Goal: Task Accomplishment & Management: Use online tool/utility

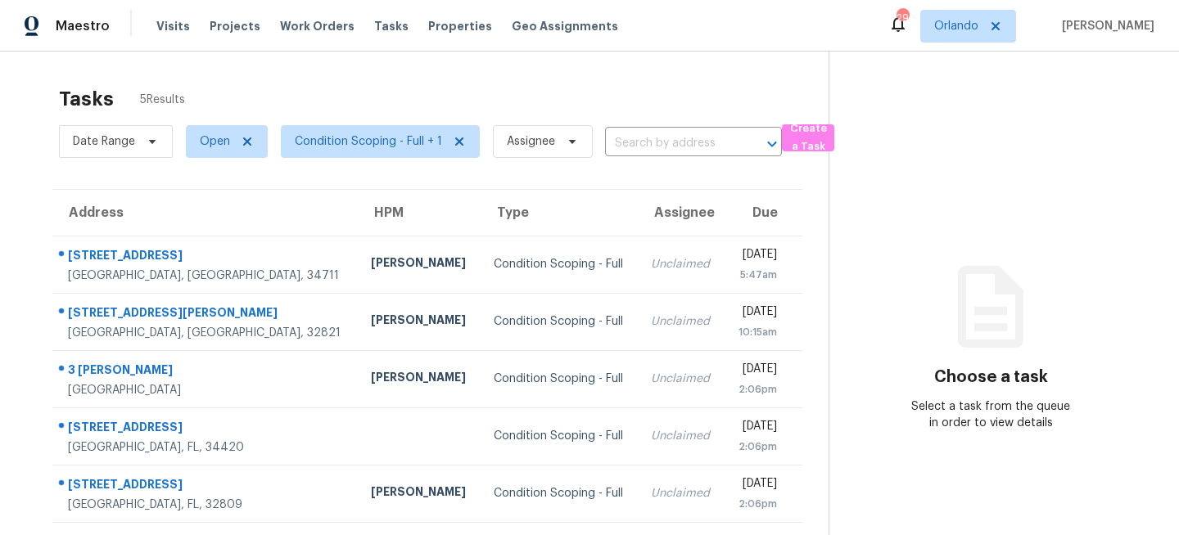
scroll to position [52, 0]
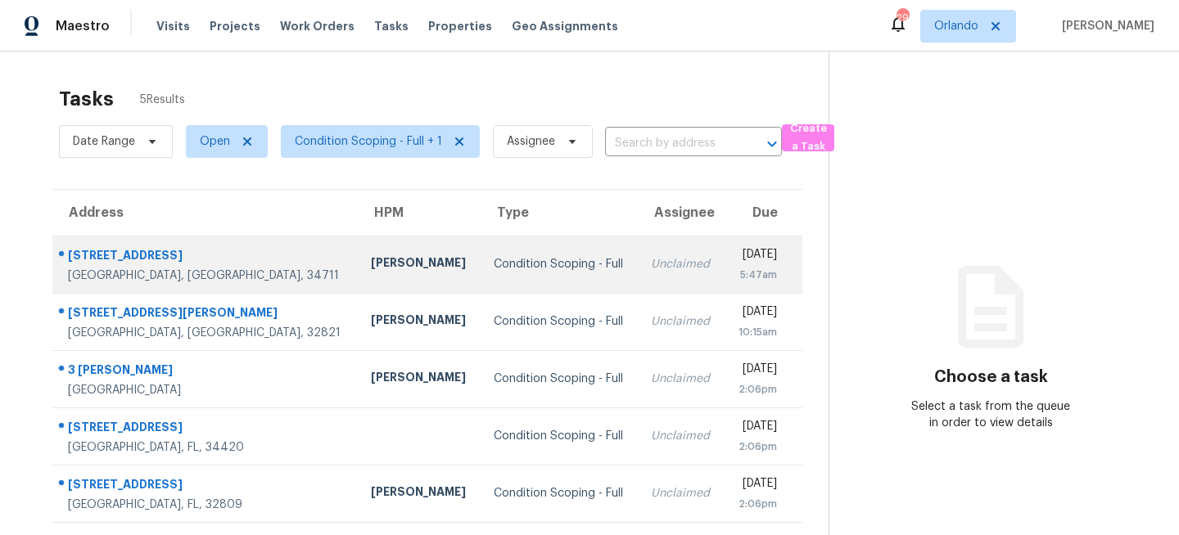
click at [480, 289] on td "Condition Scoping - Full" at bounding box center [558, 264] width 157 height 57
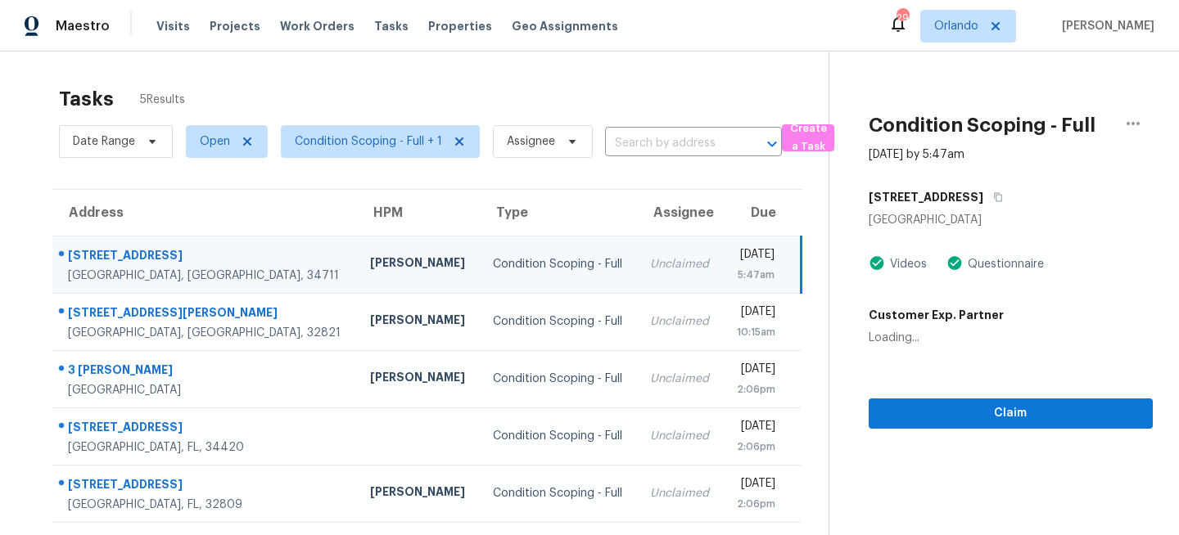
scroll to position [52, 0]
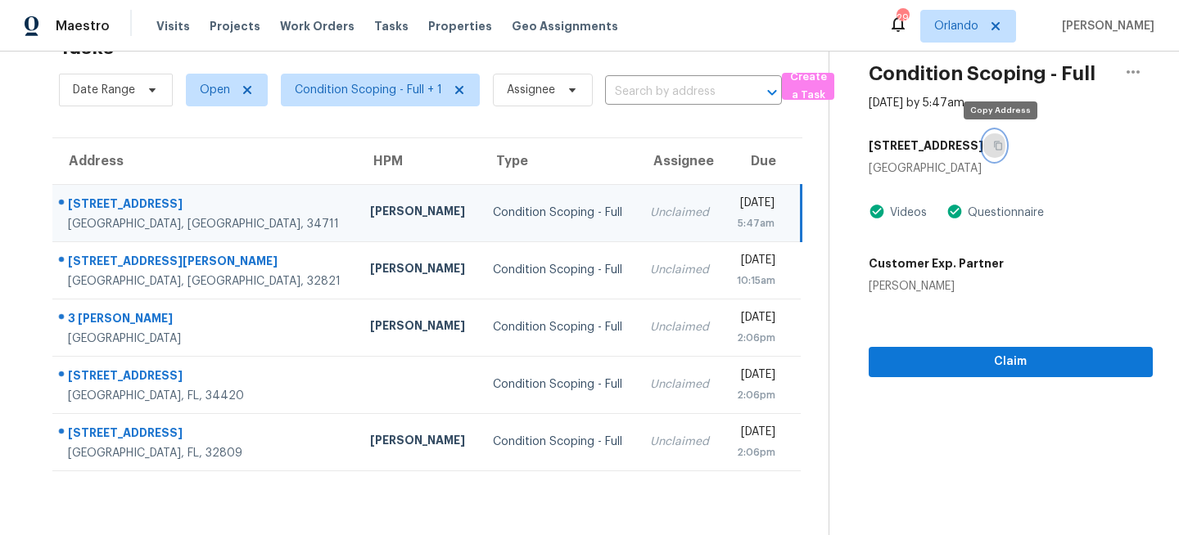
click at [1002, 142] on icon "button" at bounding box center [998, 146] width 8 height 9
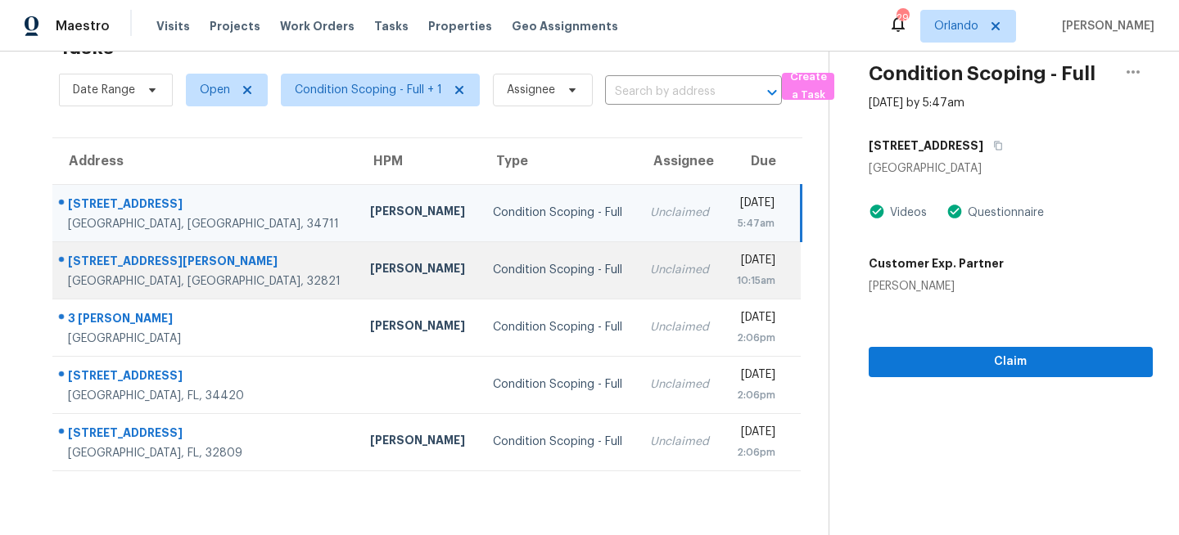
click at [650, 277] on div "Unclaimed" at bounding box center [680, 270] width 60 height 16
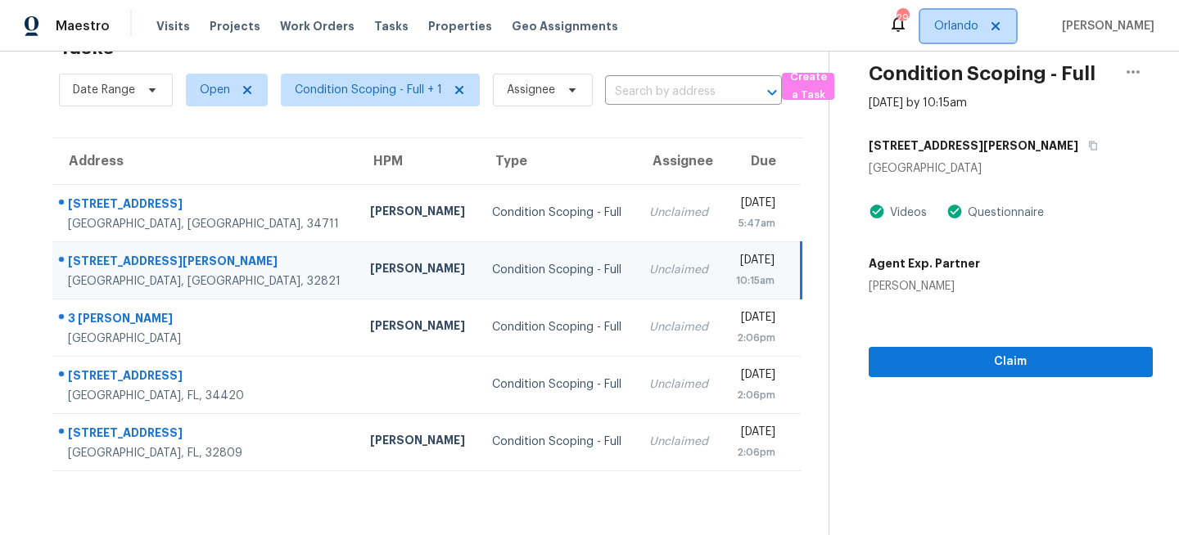
click at [965, 33] on span "Orlando" at bounding box center [956, 26] width 44 height 16
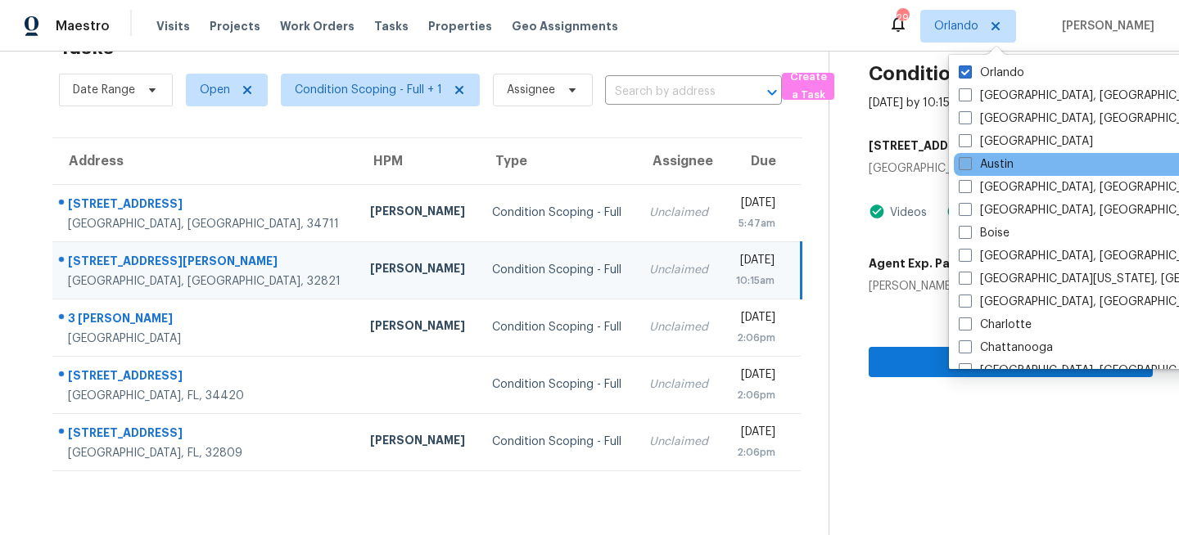
scroll to position [1097, 0]
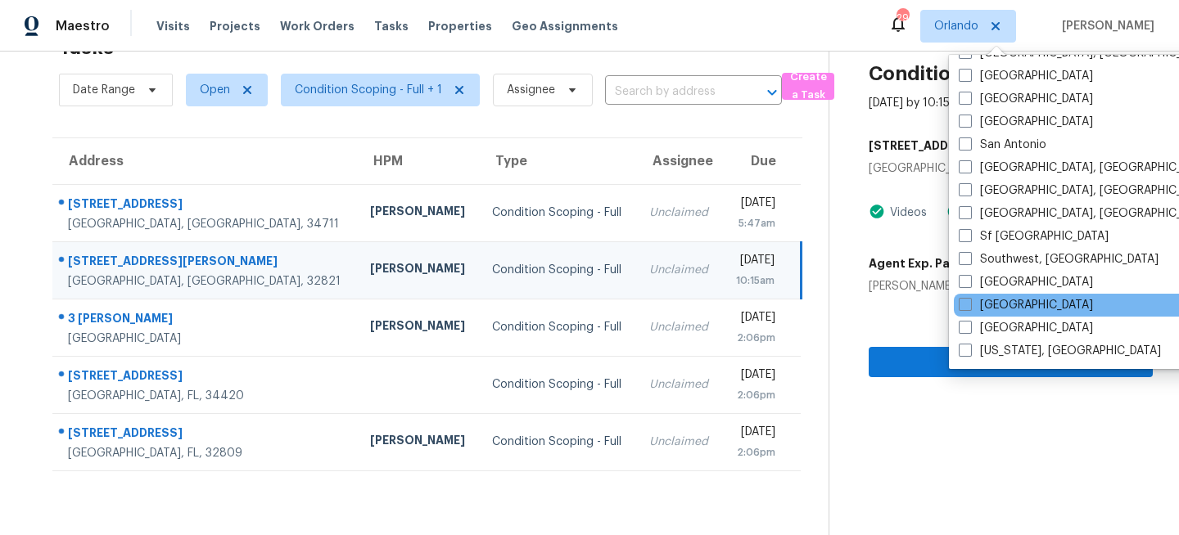
click at [979, 295] on div "[GEOGRAPHIC_DATA]" at bounding box center [1119, 305] width 330 height 23
click at [976, 304] on label "[GEOGRAPHIC_DATA]" at bounding box center [1025, 305] width 134 height 16
click at [969, 304] on input "[GEOGRAPHIC_DATA]" at bounding box center [963, 302] width 11 height 11
checkbox input "true"
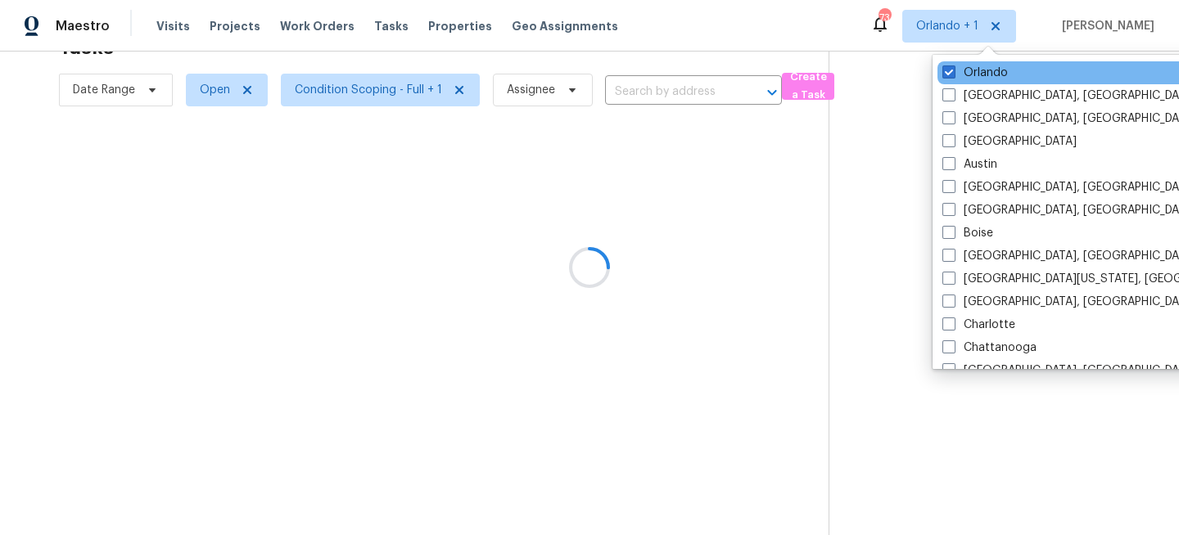
click at [973, 63] on div "Orlando" at bounding box center [1102, 72] width 330 height 23
click at [960, 72] on label "Orlando" at bounding box center [974, 73] width 65 height 16
click at [953, 72] on input "Orlando" at bounding box center [947, 70] width 11 height 11
checkbox input "false"
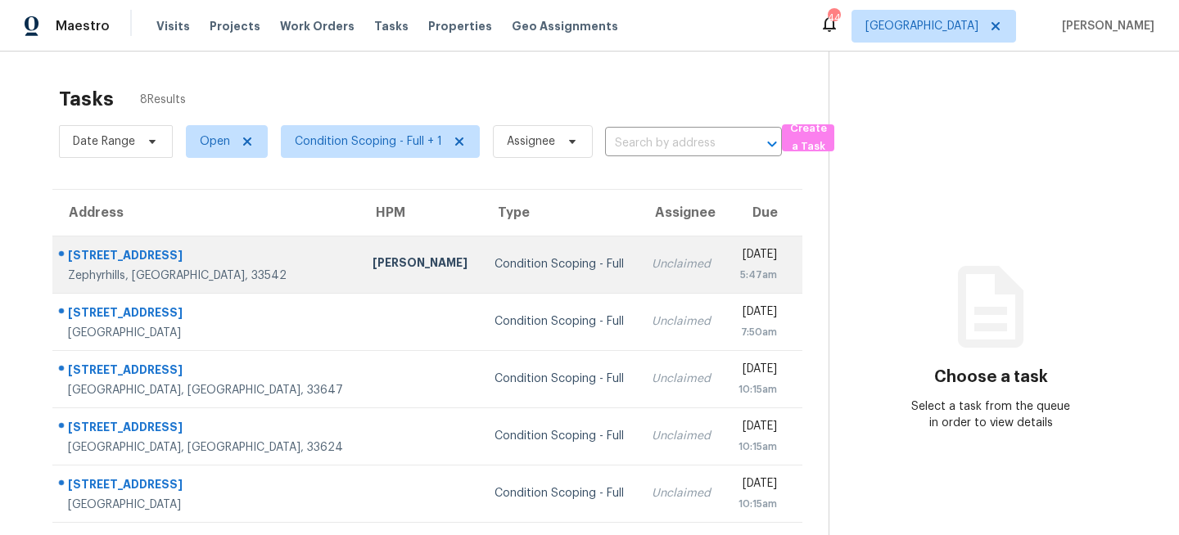
click at [497, 254] on td "Condition Scoping - Full" at bounding box center [559, 264] width 157 height 57
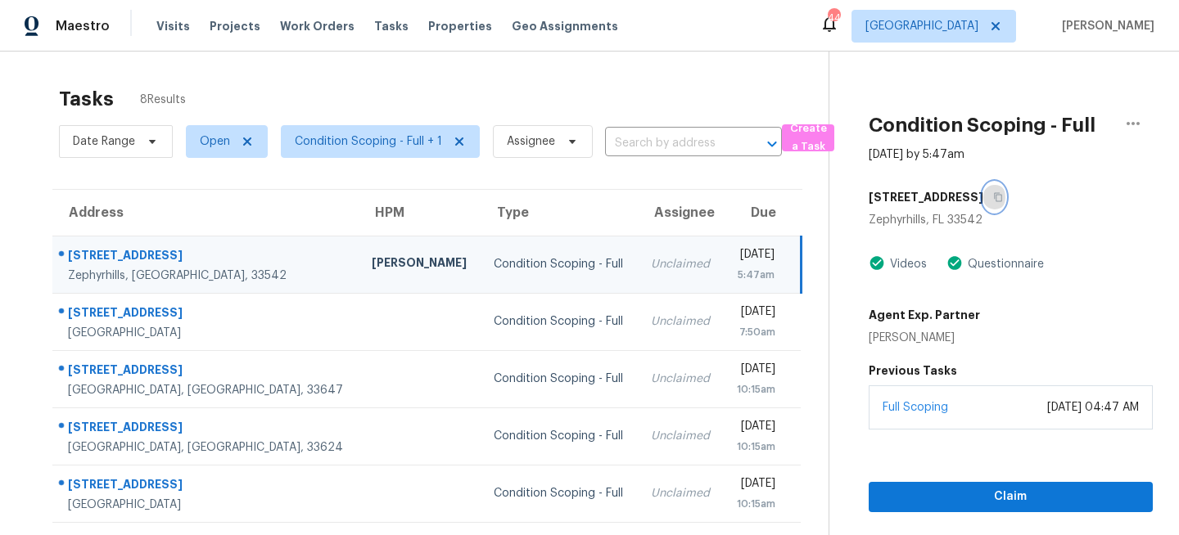
click at [993, 198] on icon "button" at bounding box center [998, 197] width 10 height 10
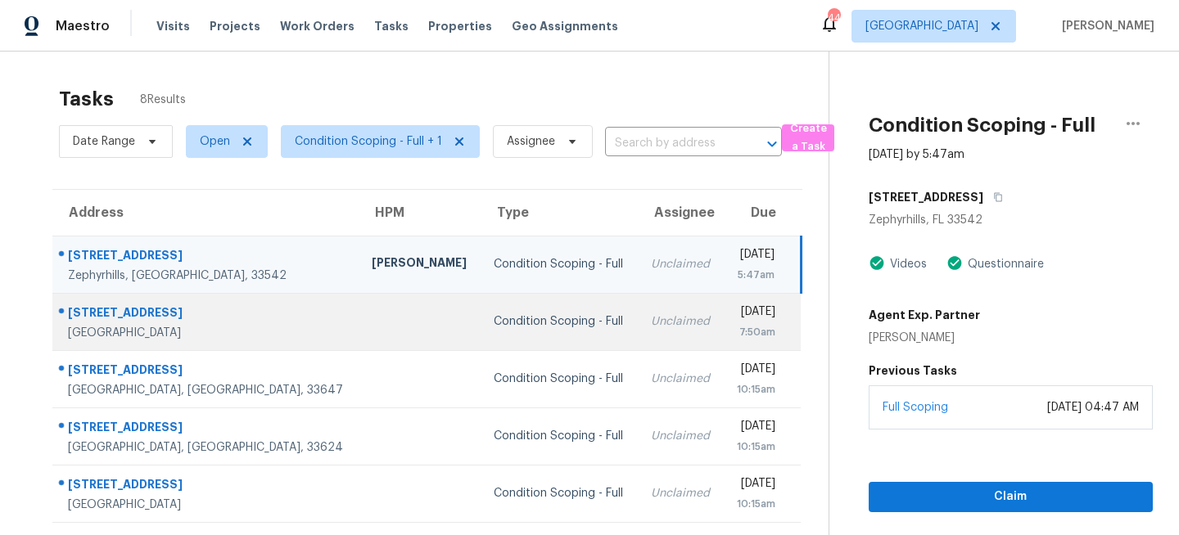
click at [480, 304] on td "Condition Scoping - Full" at bounding box center [558, 321] width 157 height 57
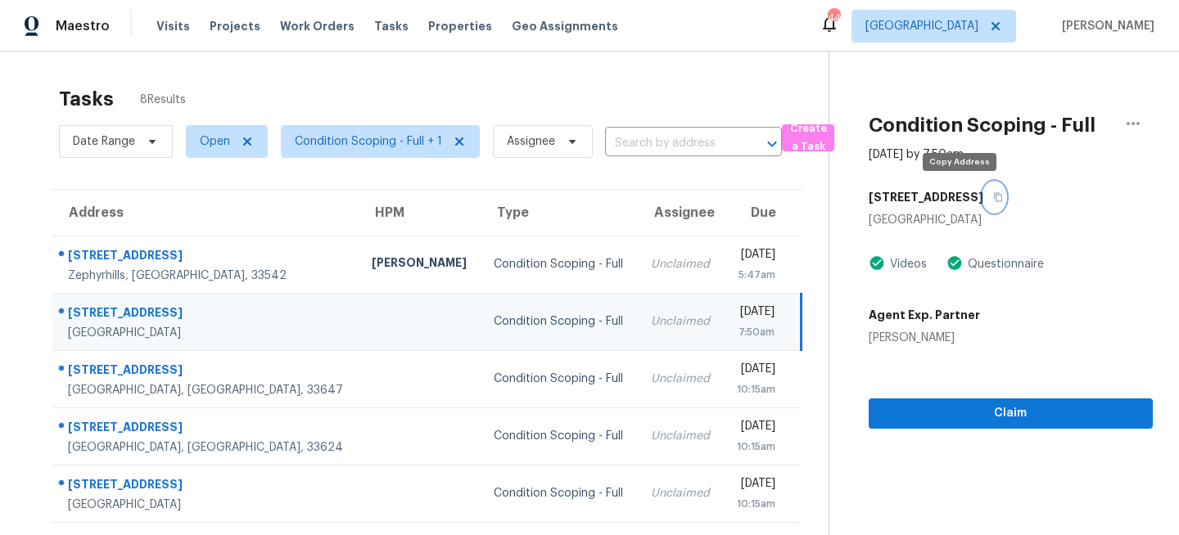
click at [993, 197] on icon "button" at bounding box center [998, 197] width 10 height 10
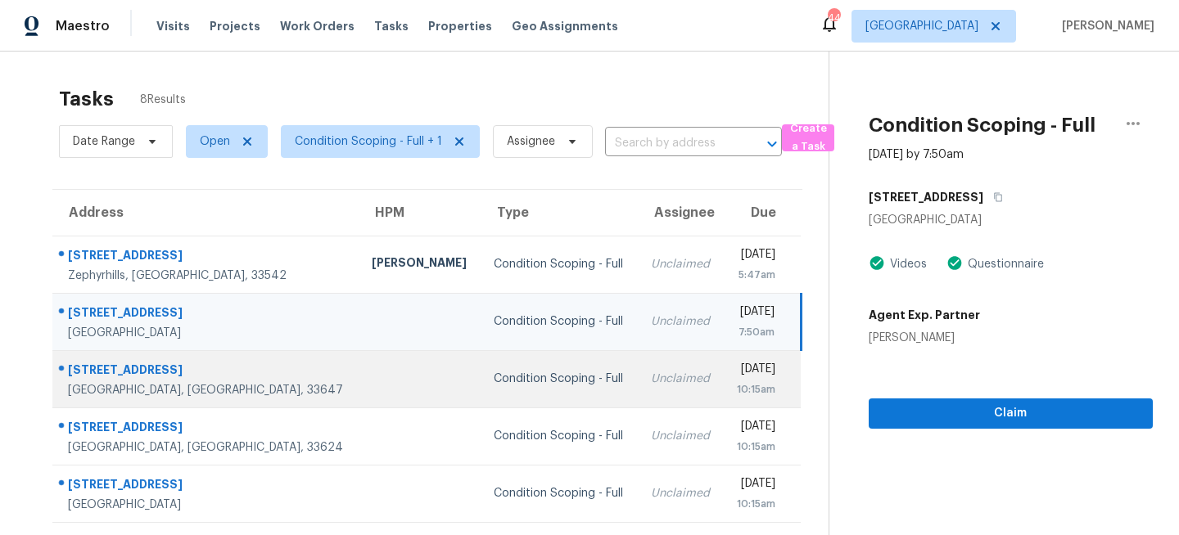
click at [651, 380] on div "Unclaimed" at bounding box center [681, 379] width 60 height 16
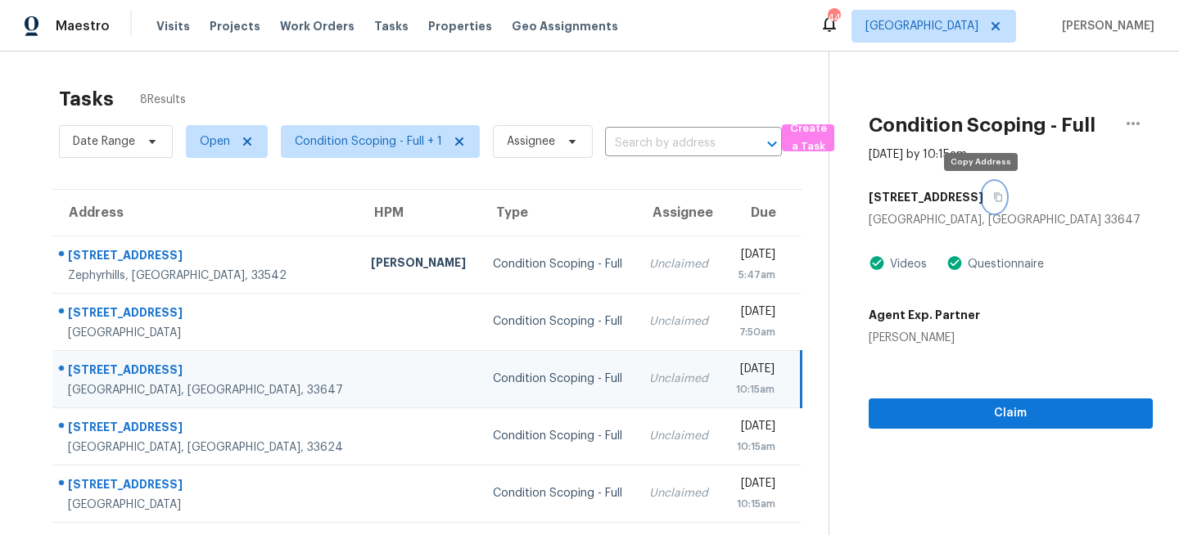
click at [993, 197] on icon "button" at bounding box center [998, 197] width 10 height 10
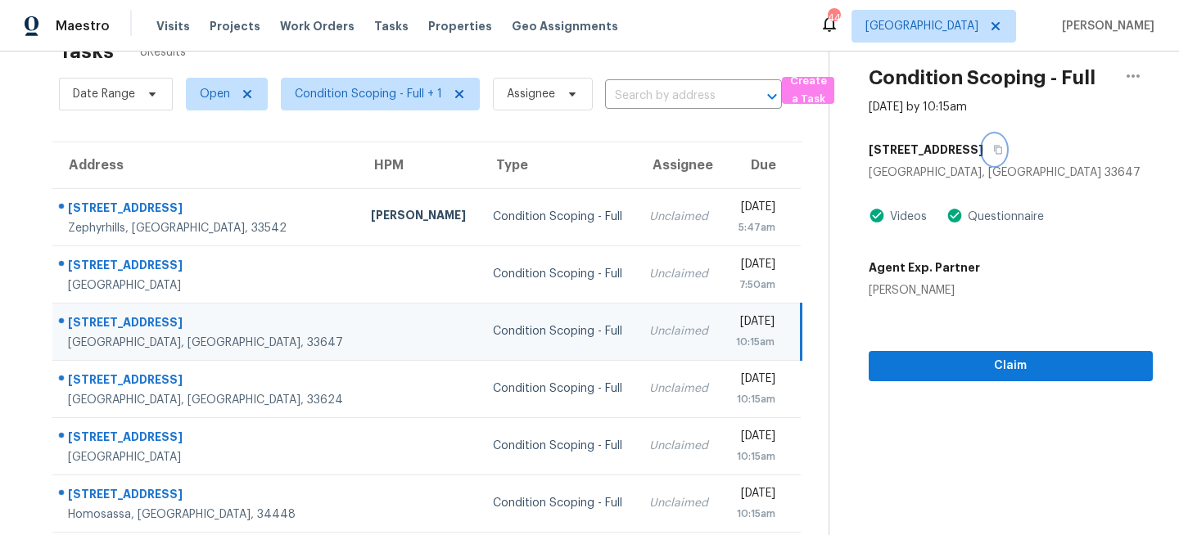
scroll to position [65, 0]
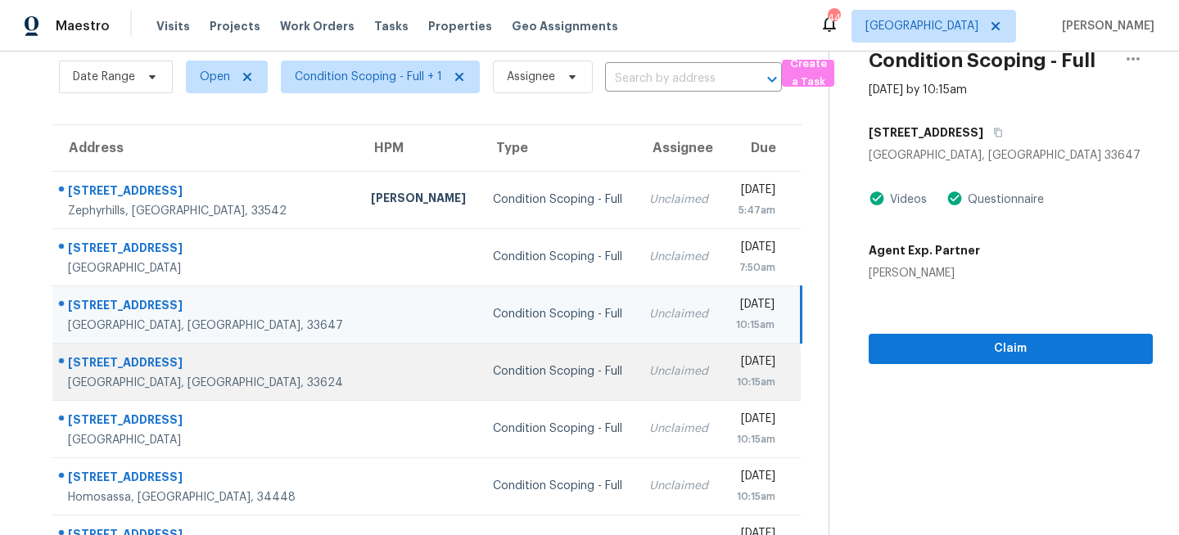
click at [500, 385] on td "Condition Scoping - Full" at bounding box center [558, 371] width 156 height 57
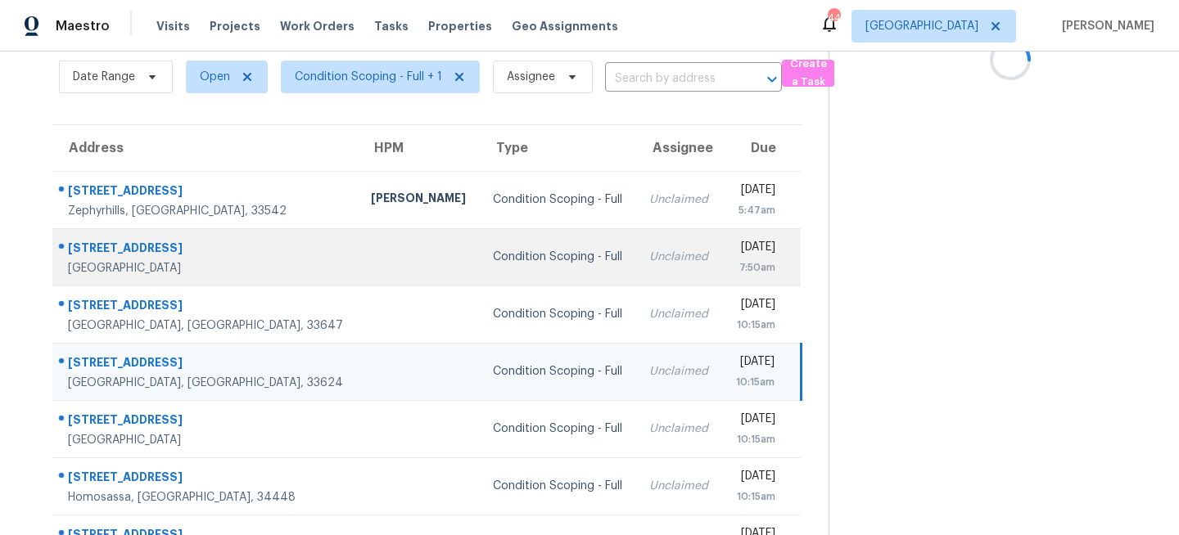
scroll to position [0, 0]
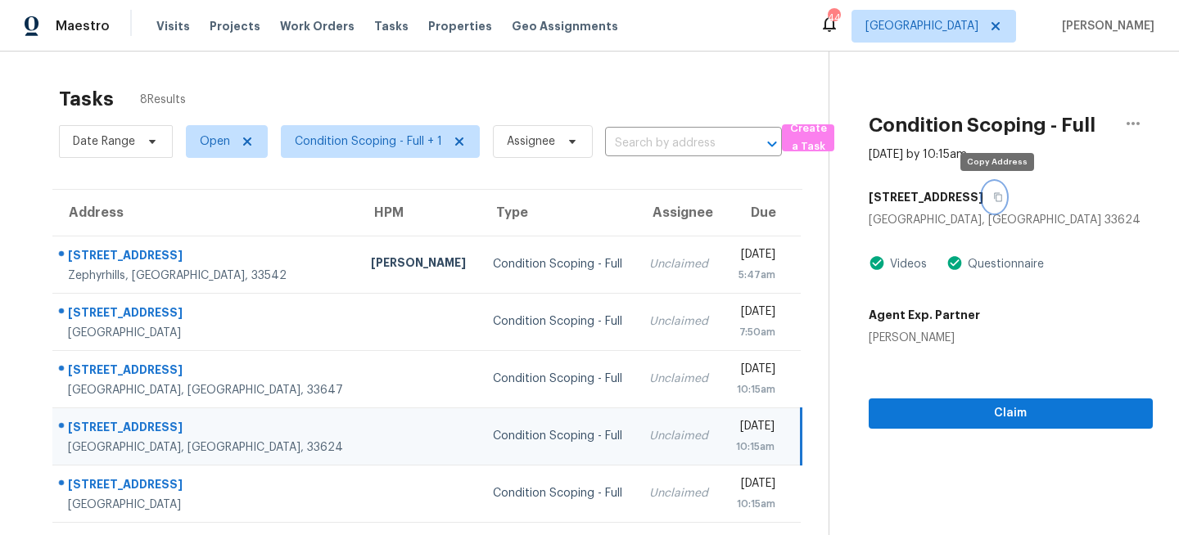
click at [1002, 200] on icon "button" at bounding box center [998, 197] width 8 height 9
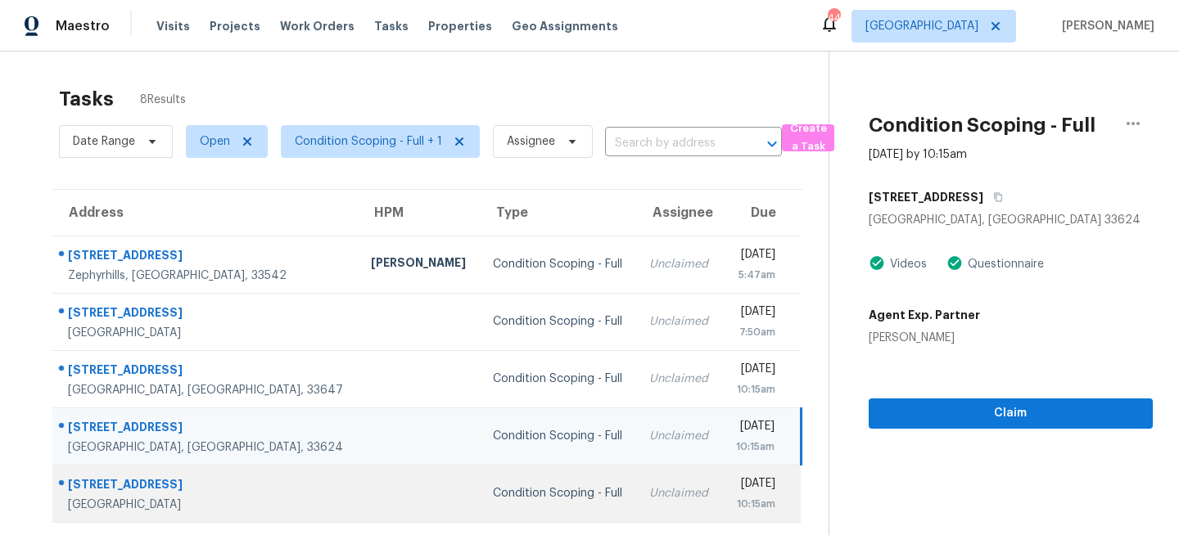
click at [499, 498] on div "Condition Scoping - Full" at bounding box center [558, 493] width 130 height 16
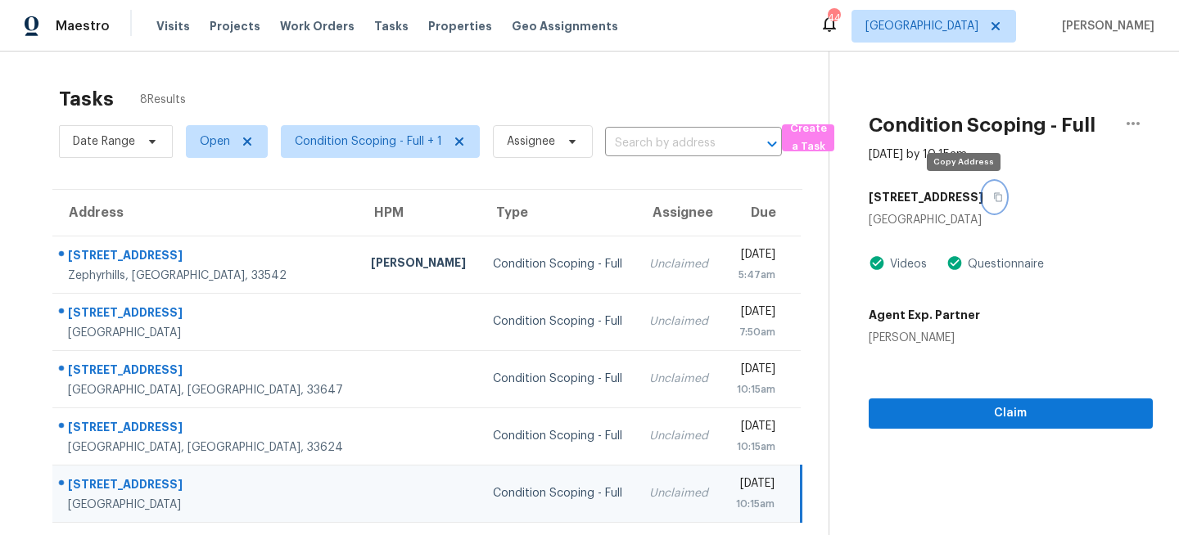
click at [983, 190] on button "button" at bounding box center [994, 197] width 22 height 29
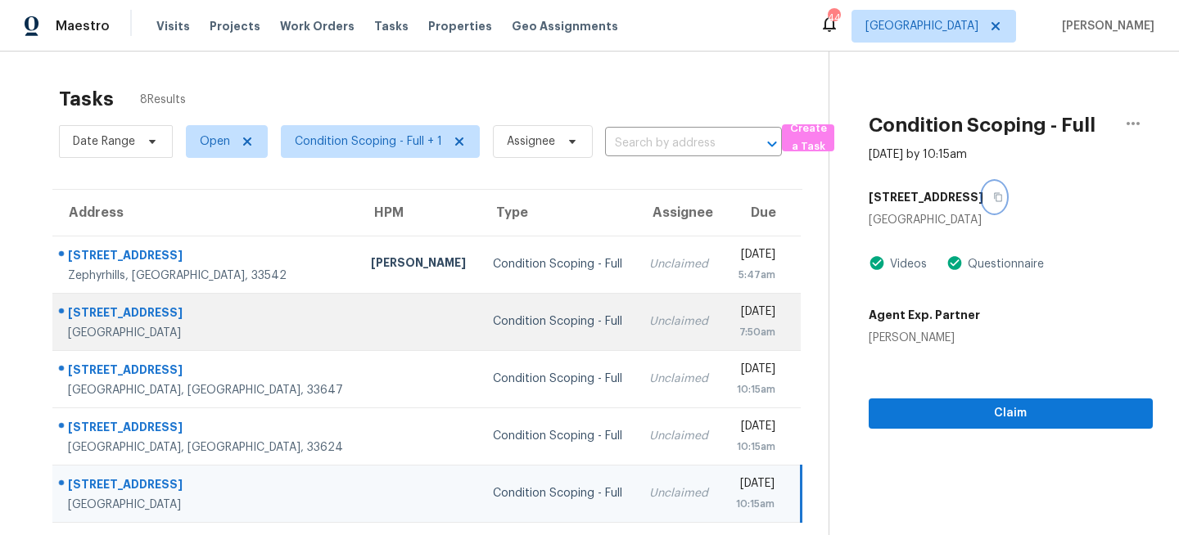
scroll to position [172, 0]
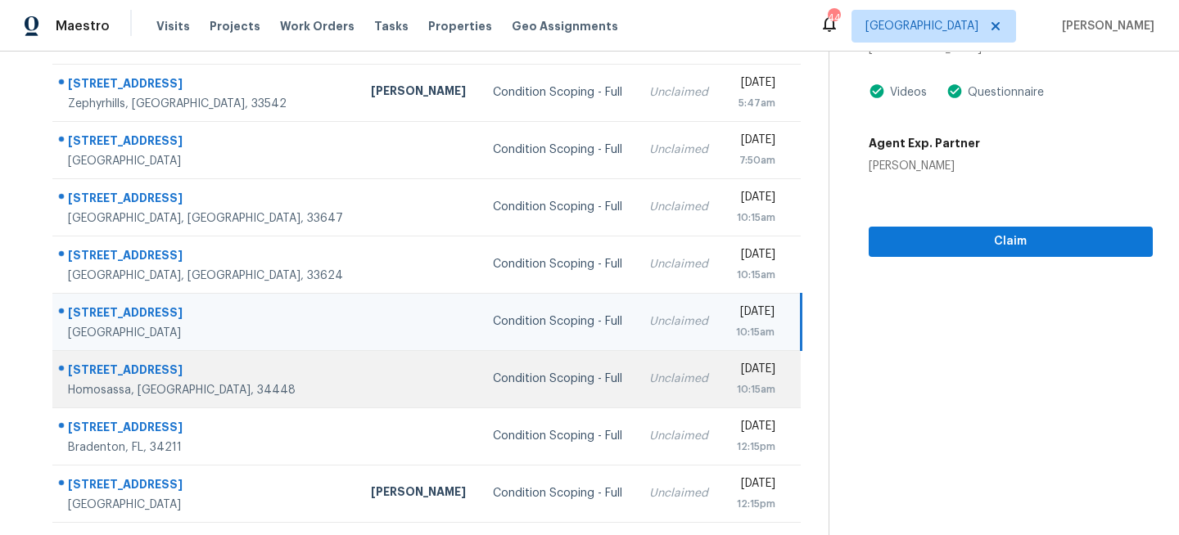
click at [507, 352] on td "Condition Scoping - Full" at bounding box center [558, 378] width 156 height 57
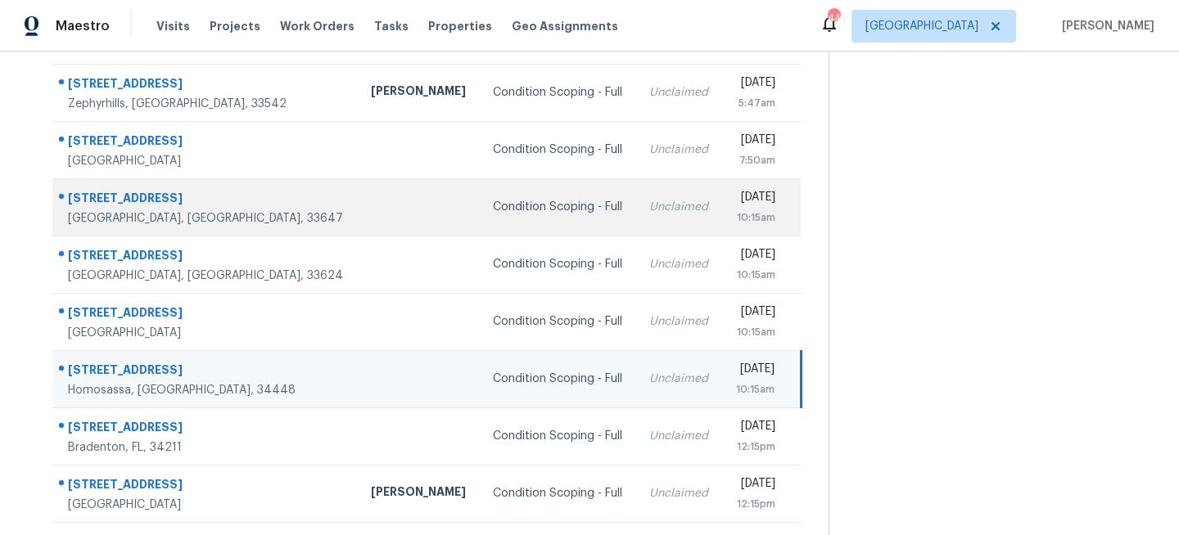
scroll to position [0, 0]
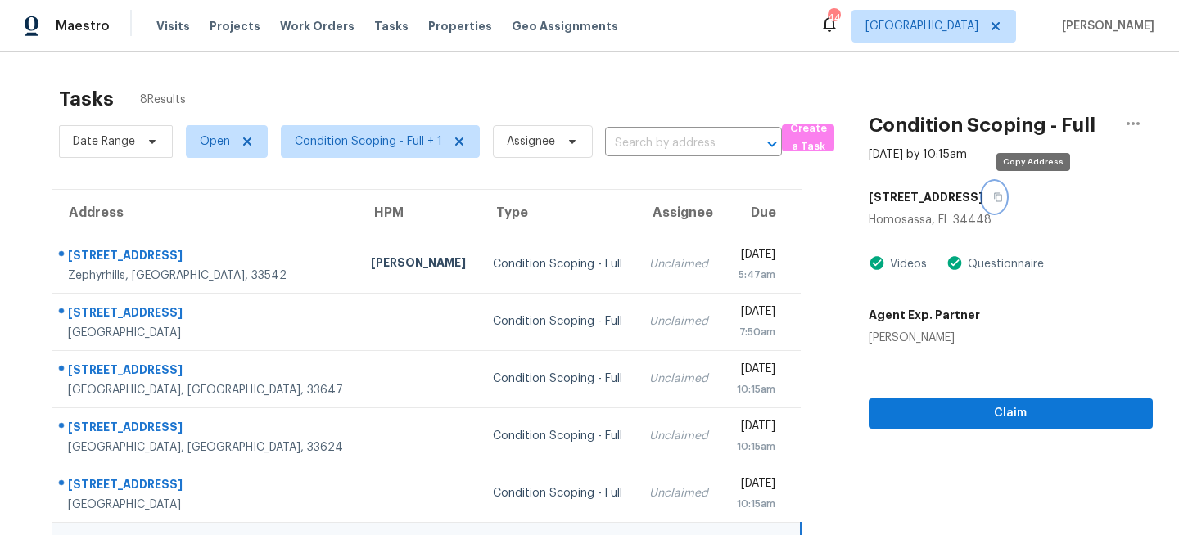
click at [1003, 196] on icon "button" at bounding box center [998, 197] width 10 height 10
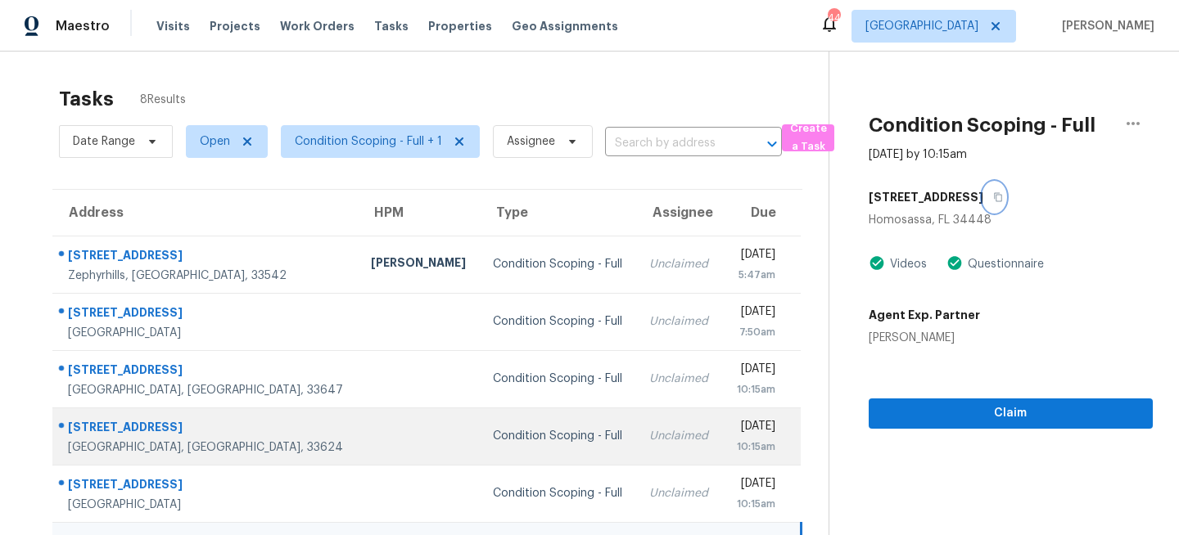
scroll to position [172, 0]
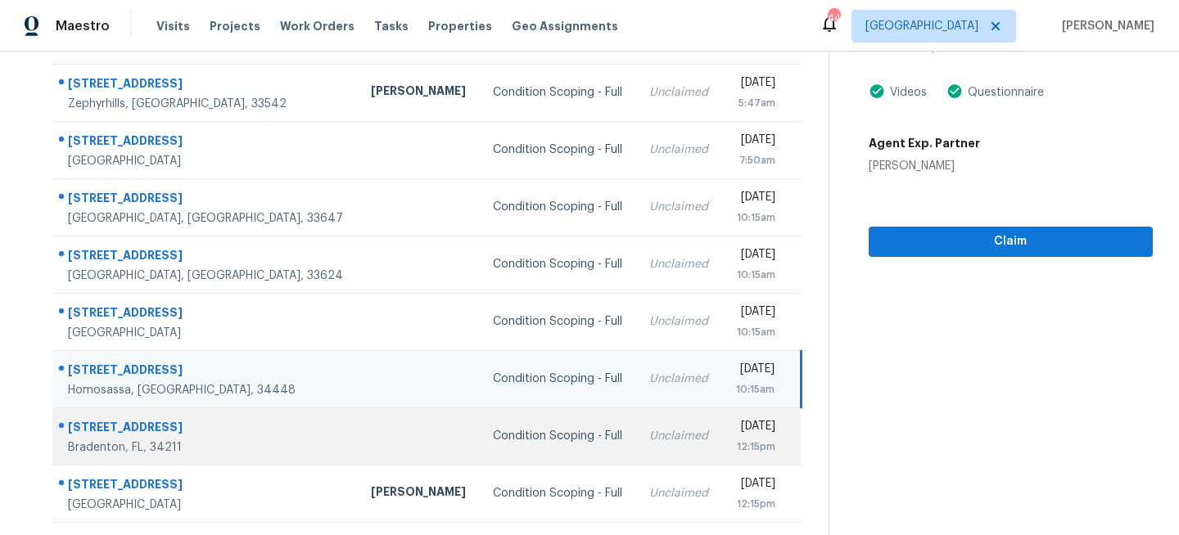
click at [494, 438] on div "Condition Scoping - Full" at bounding box center [558, 436] width 130 height 16
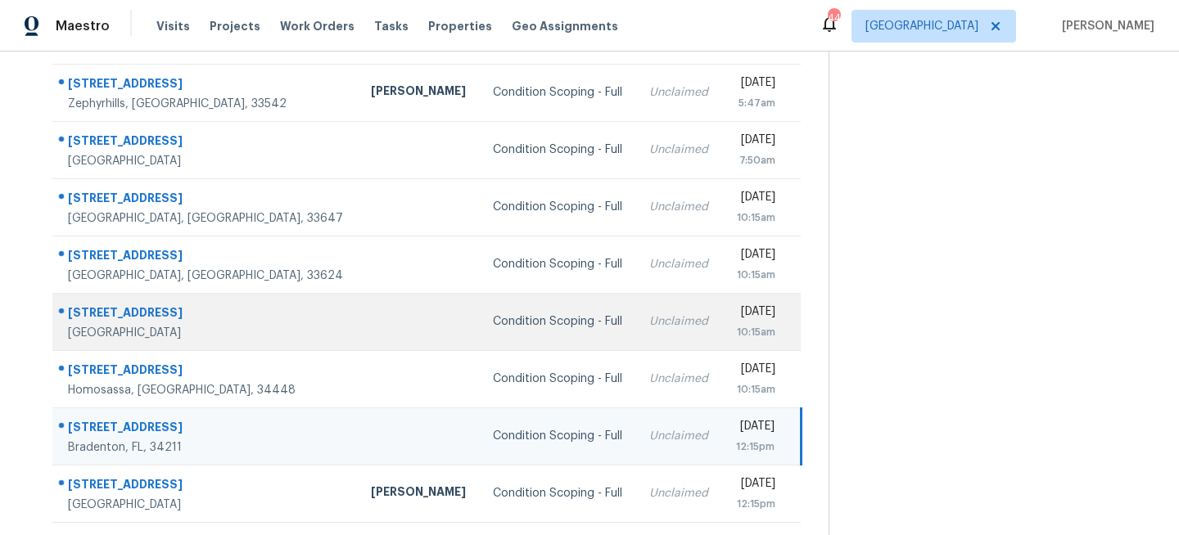
scroll to position [0, 0]
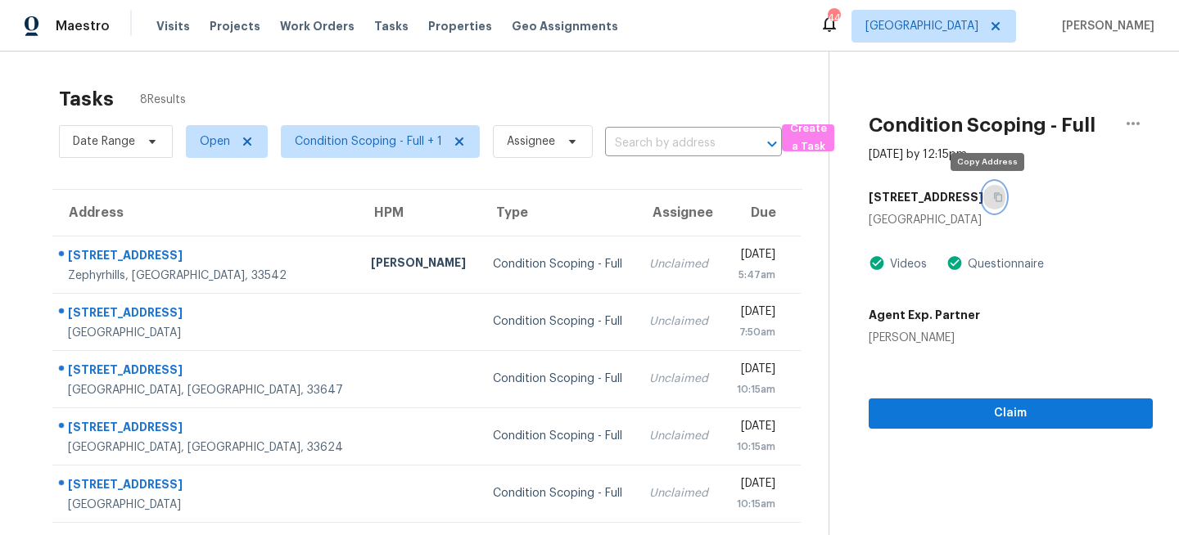
click at [994, 196] on icon "button" at bounding box center [998, 197] width 8 height 9
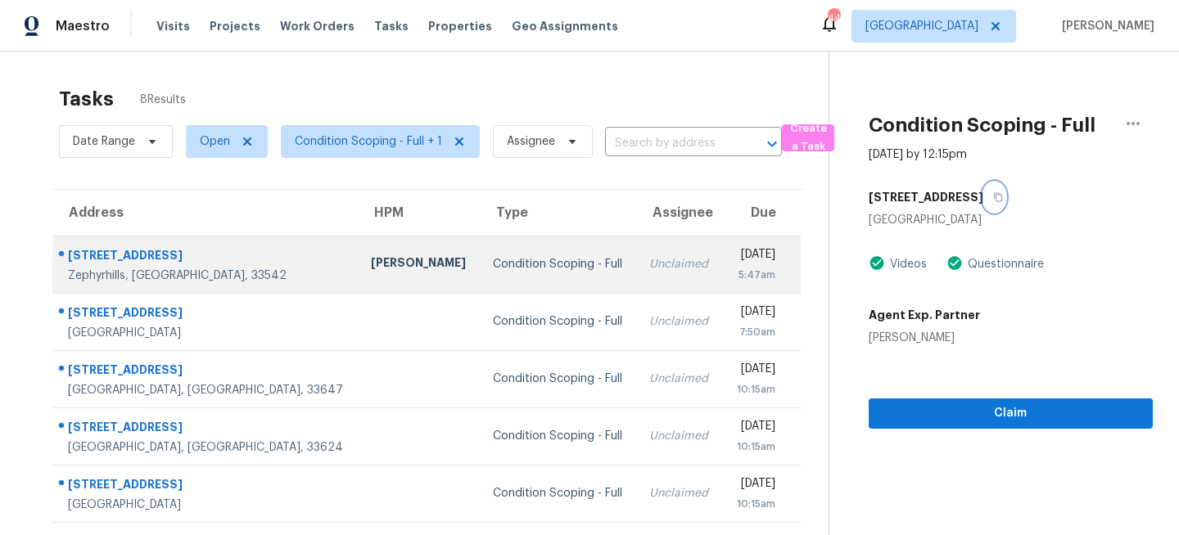
scroll to position [172, 0]
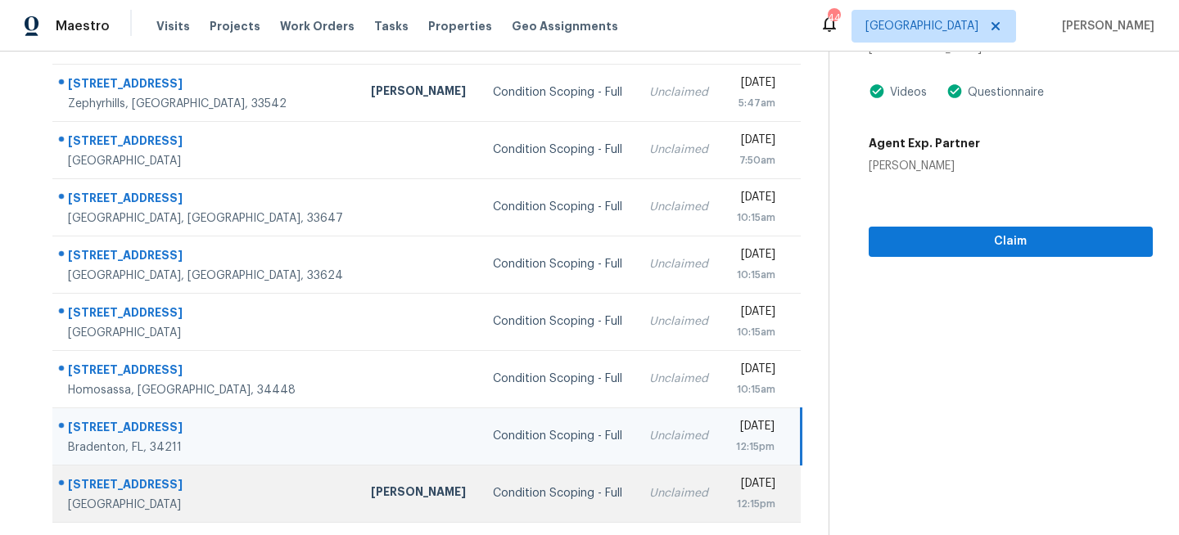
click at [521, 485] on td "Condition Scoping - Full" at bounding box center [558, 493] width 156 height 57
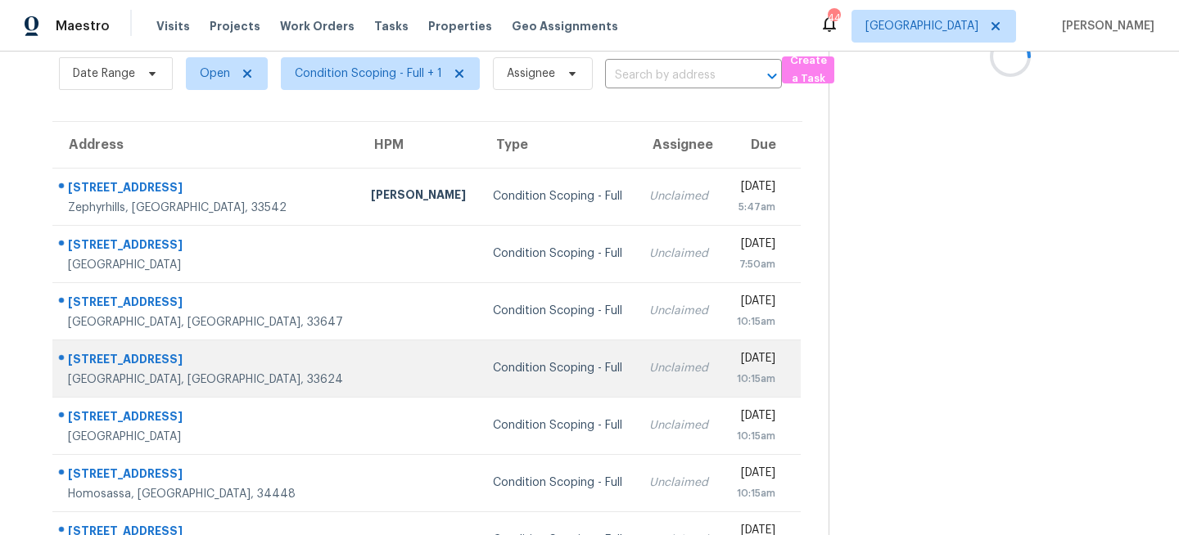
scroll to position [0, 0]
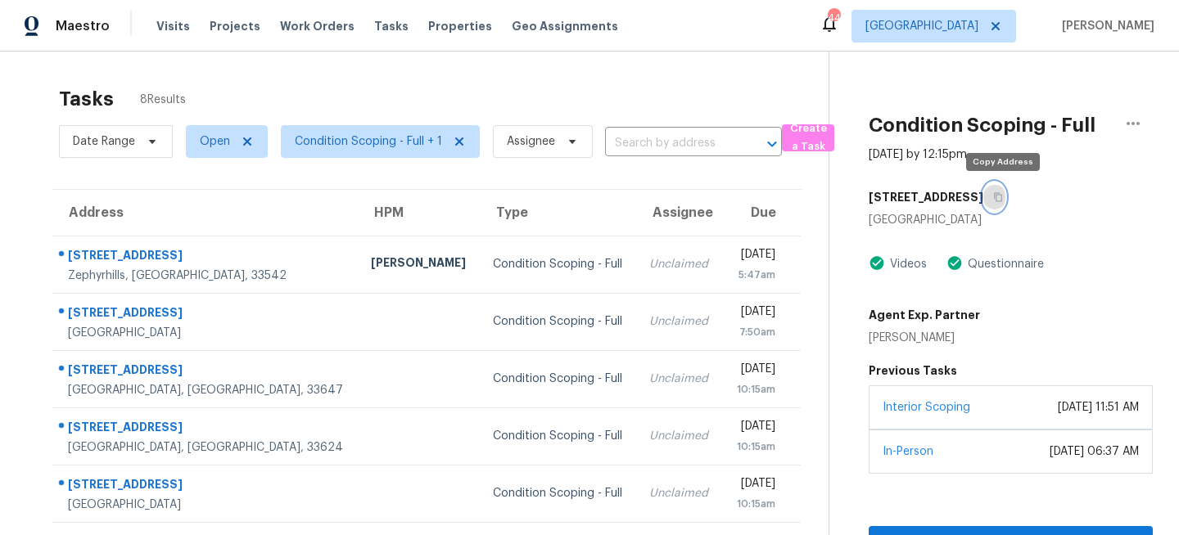
click at [1002, 201] on icon "button" at bounding box center [998, 197] width 8 height 9
click at [978, 29] on span "[GEOGRAPHIC_DATA]" at bounding box center [921, 26] width 113 height 16
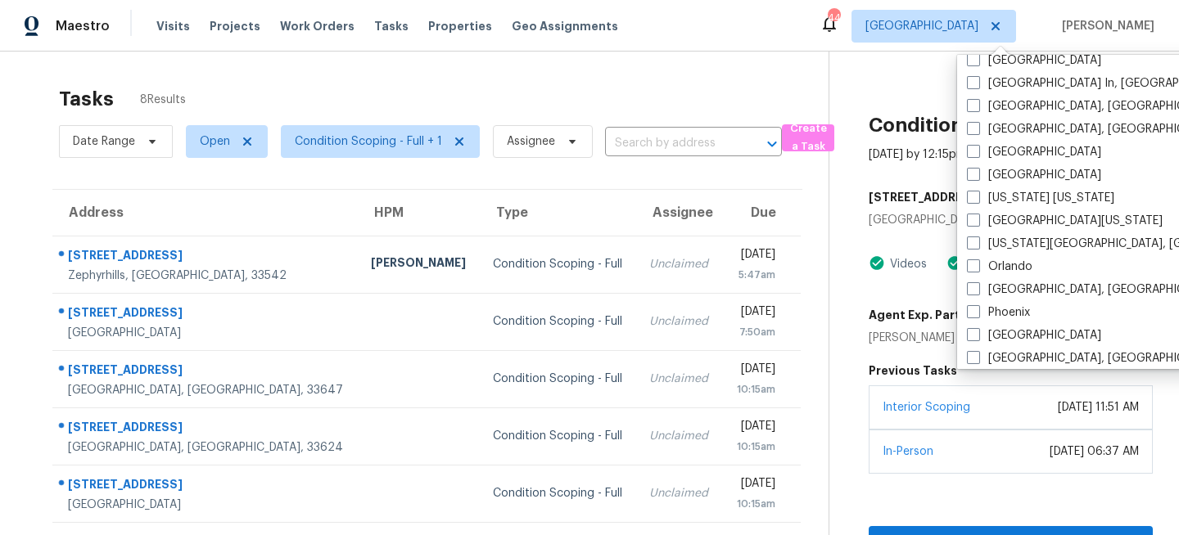
scroll to position [1097, 0]
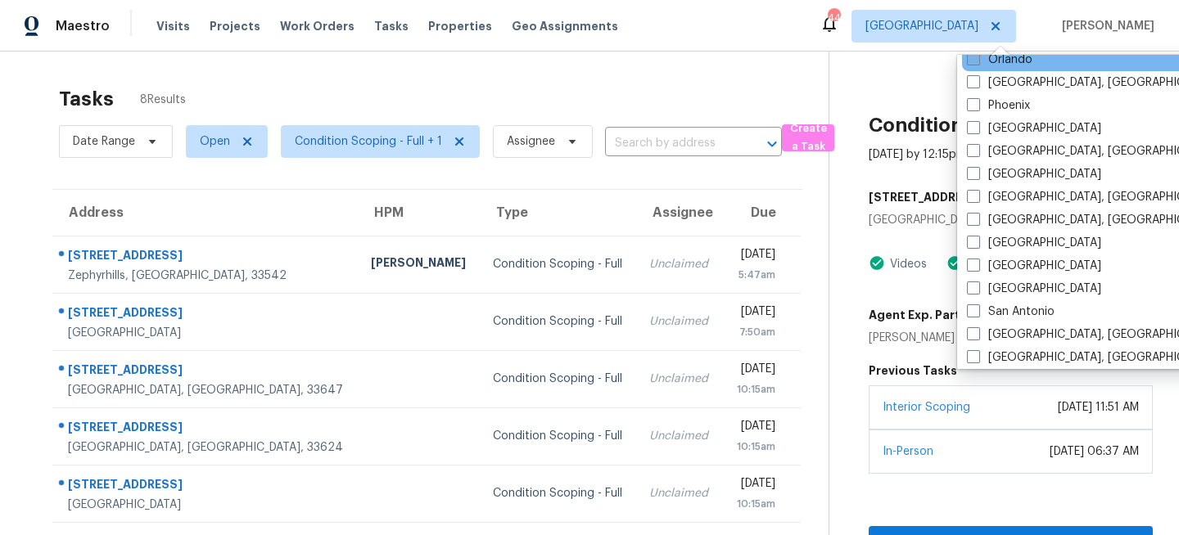
click at [994, 66] on label "Orlando" at bounding box center [999, 60] width 65 height 16
click at [977, 62] on input "Orlando" at bounding box center [972, 57] width 11 height 11
checkbox input "true"
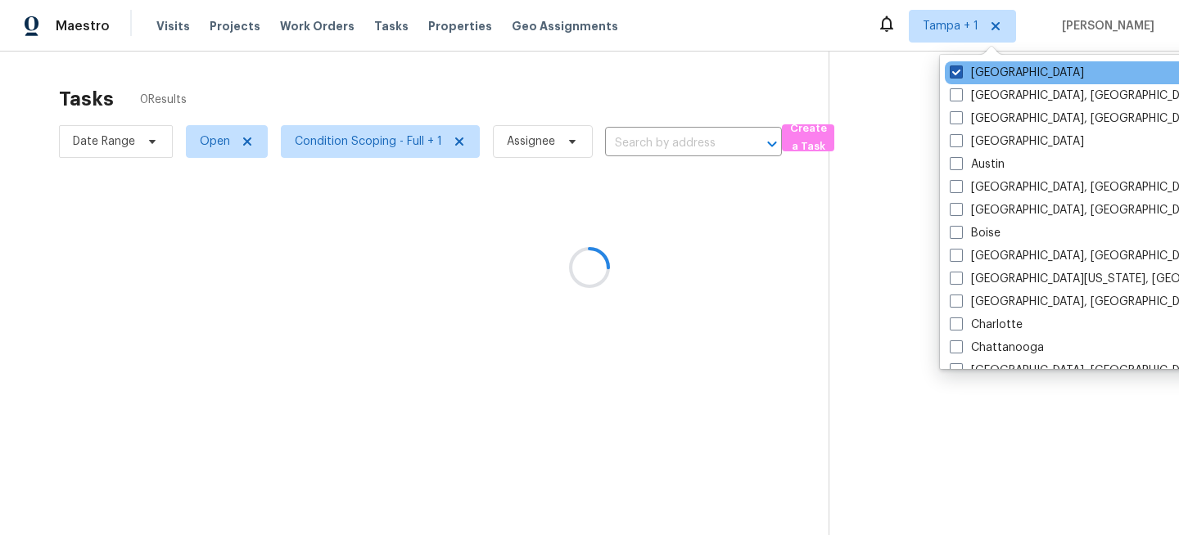
click at [975, 69] on label "[GEOGRAPHIC_DATA]" at bounding box center [1016, 73] width 134 height 16
click at [960, 69] on input "[GEOGRAPHIC_DATA]" at bounding box center [954, 70] width 11 height 11
checkbox input "false"
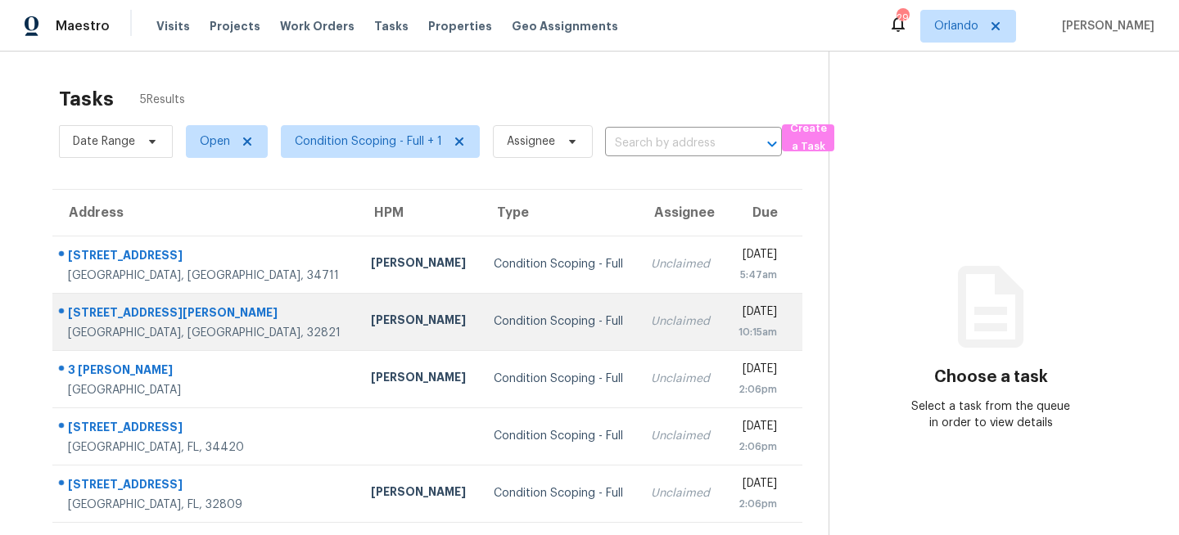
click at [638, 305] on td "Unclaimed" at bounding box center [681, 321] width 86 height 57
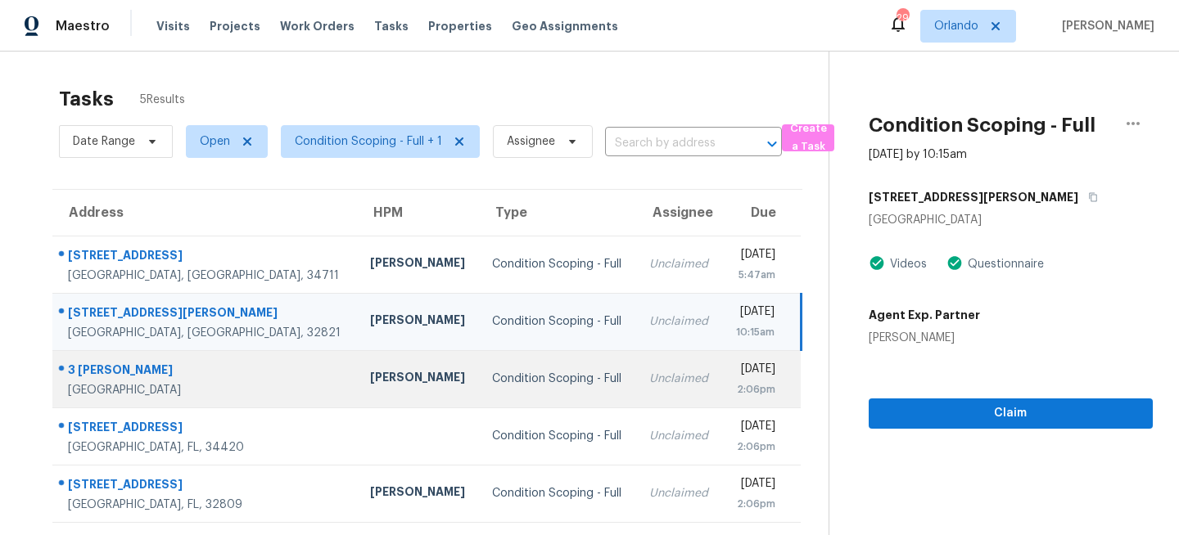
click at [649, 375] on div "Unclaimed" at bounding box center [679, 379] width 60 height 16
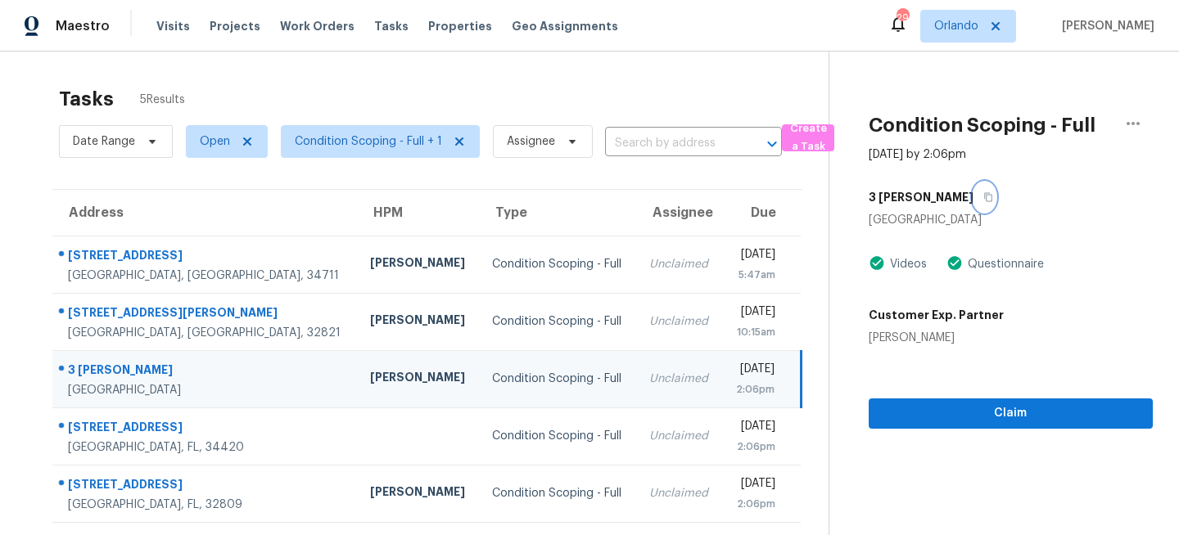
click at [983, 200] on icon "button" at bounding box center [988, 197] width 10 height 10
